Goal: Navigation & Orientation: Understand site structure

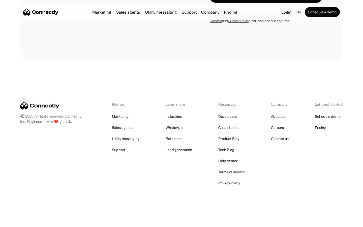
scroll to position [972, 0]
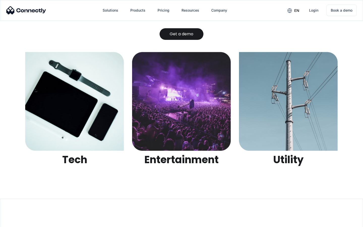
scroll to position [1588, 0]
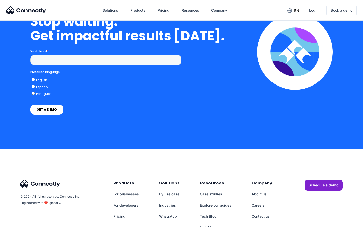
scroll to position [1277, 0]
